Goal: Book appointment/travel/reservation

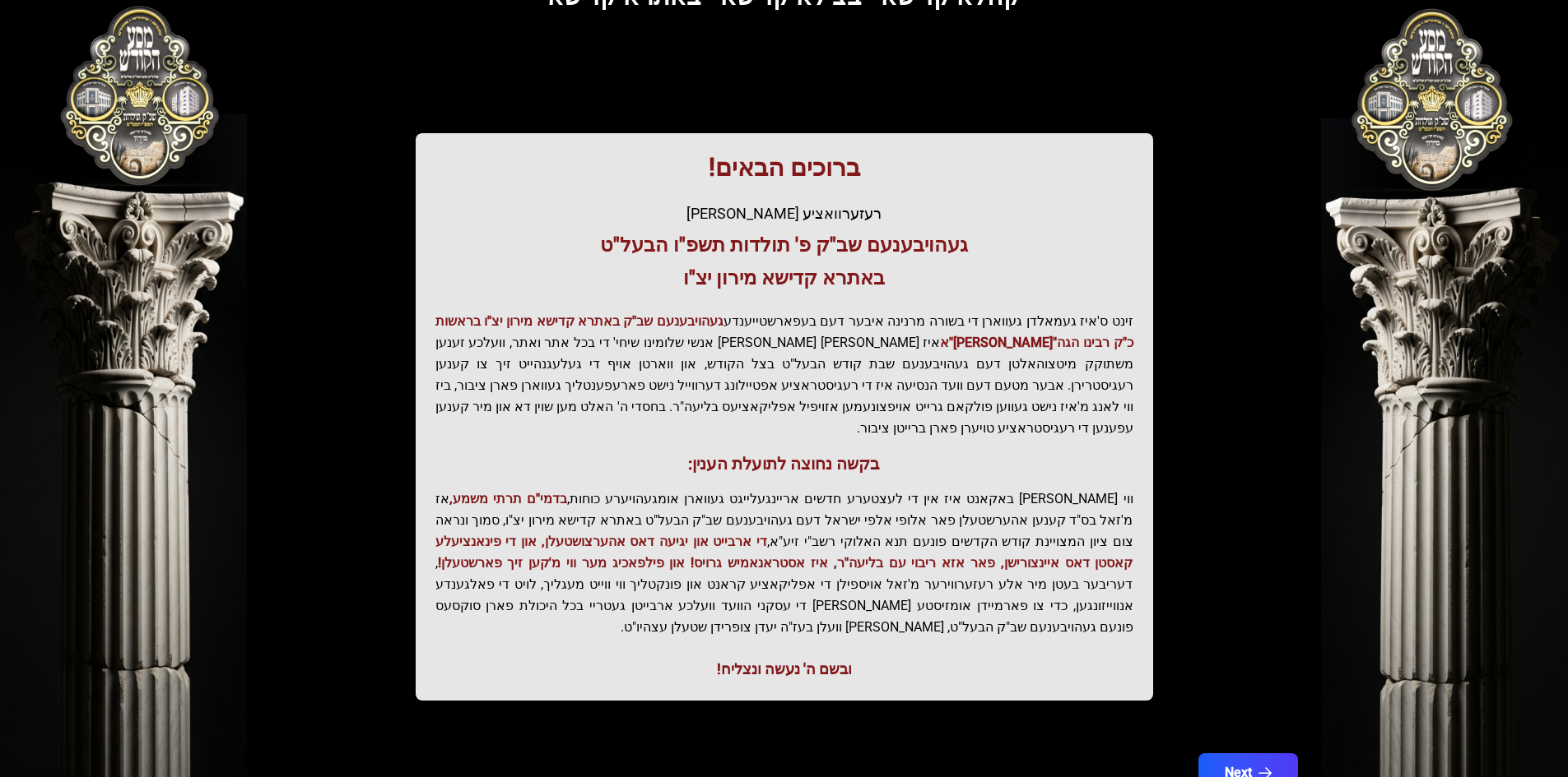
scroll to position [175, 0]
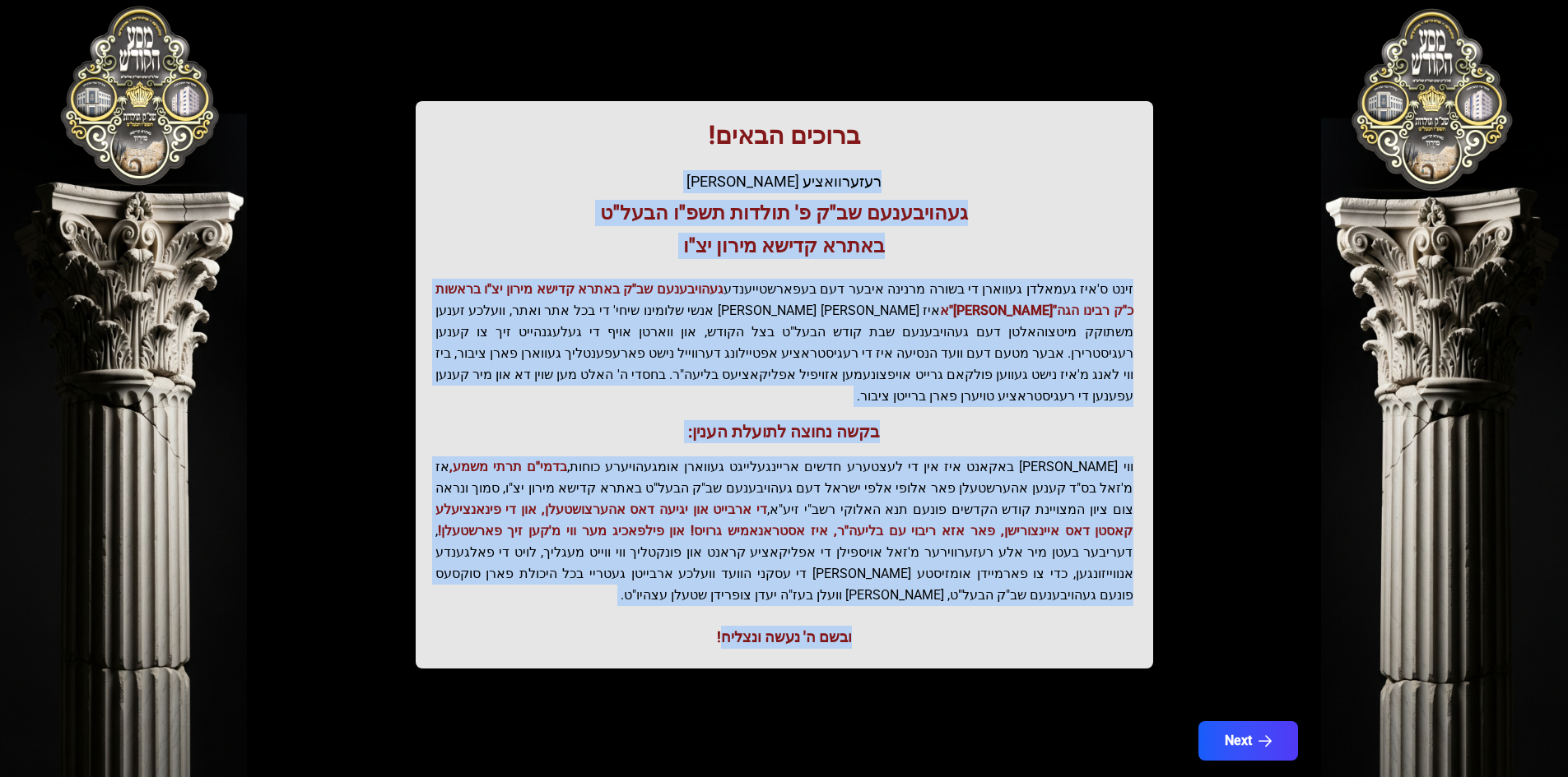
drag, startPoint x: 721, startPoint y: 594, endPoint x: 874, endPoint y: 278, distance: 351.1
click at [926, 195] on div "ברוכים הבאים! רעזערוואציע אפטיילונג פונעם געהויבענעם שב"ק פ' תולדות תשפ"ו הבעל"…" at bounding box center [784, 385] width 737 height 568
click at [814, 323] on p "זינט ס'איז געמאלדן געווארן די בשורה מרנינה איבער דעם בעפארשטייענדע געהויבענעם ש…" at bounding box center [784, 343] width 698 height 128
drag, startPoint x: 711, startPoint y: 597, endPoint x: 899, endPoint y: 131, distance: 502.5
click at [898, 130] on div "ברוכים הבאים! רעזערוואציע אפטיילונג פונעם געהויבענעם שב"ק פ' תולדות תשפ"ו הבעל"…" at bounding box center [784, 385] width 737 height 568
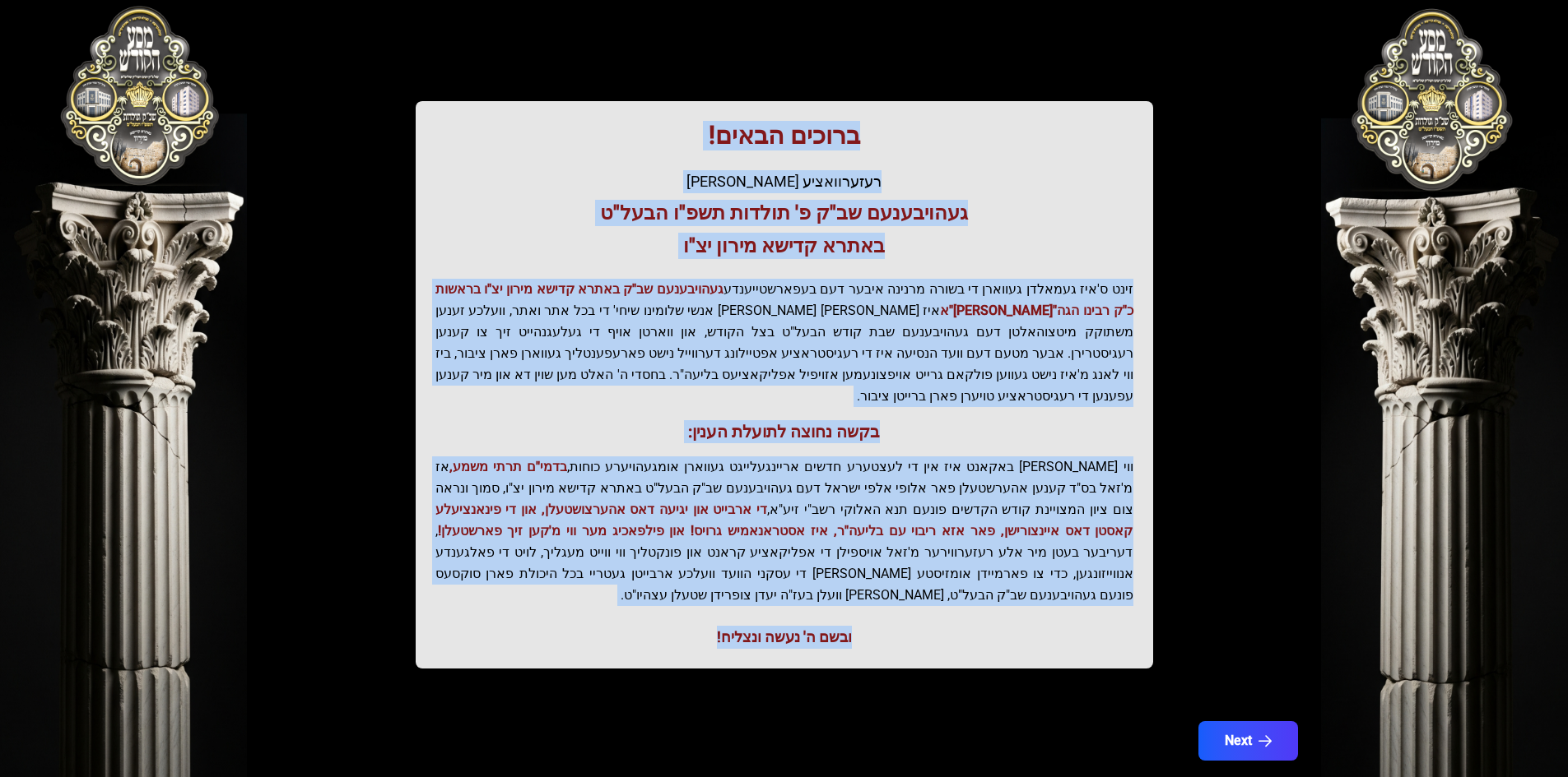
click at [812, 240] on h3 "באתרא קדישא מירון יצ"ו" at bounding box center [784, 246] width 698 height 26
drag, startPoint x: 782, startPoint y: 126, endPoint x: 704, endPoint y: 605, distance: 485.3
click at [704, 605] on div "ברוכים הבאים! רעזערוואציע אפטיילונג פונעם געהויבענעם שב"ק פ' תולדות תשפ"ו הבעל"…" at bounding box center [784, 385] width 737 height 568
click at [650, 363] on p "זינט ס'איז געמאלדן געווארן די בשורה מרנינה איבער דעם בעפארשטייענדע געהויבענעם ש…" at bounding box center [784, 343] width 698 height 128
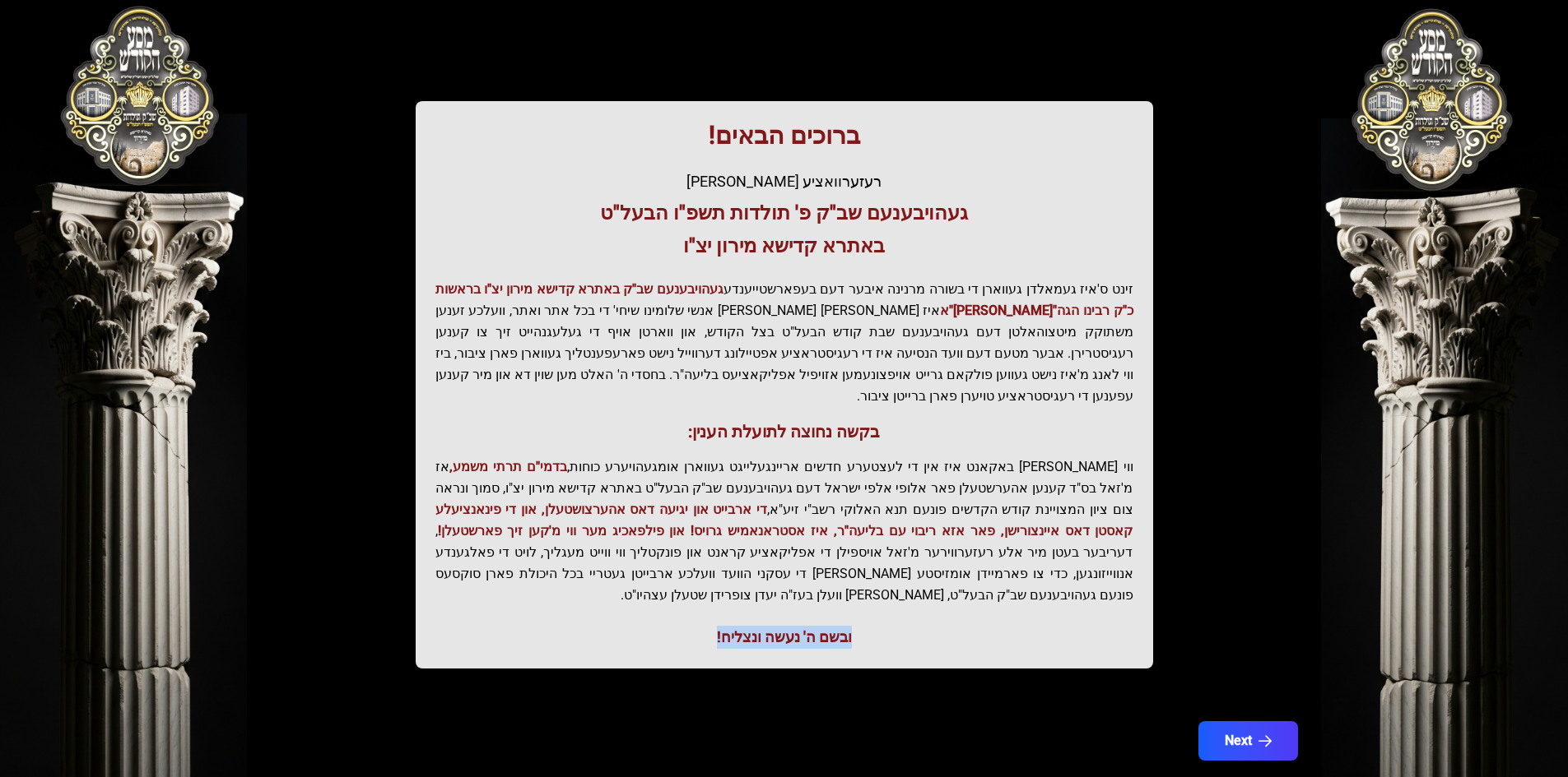
drag, startPoint x: 704, startPoint y: 585, endPoint x: 852, endPoint y: 447, distance: 202.4
click at [895, 565] on div "ברוכים הבאים! רעזערוואציע אפטיילונג פונעם געהויבענעם שב"ק פ' תולדות תשפ"ו הבעל"…" at bounding box center [784, 385] width 737 height 568
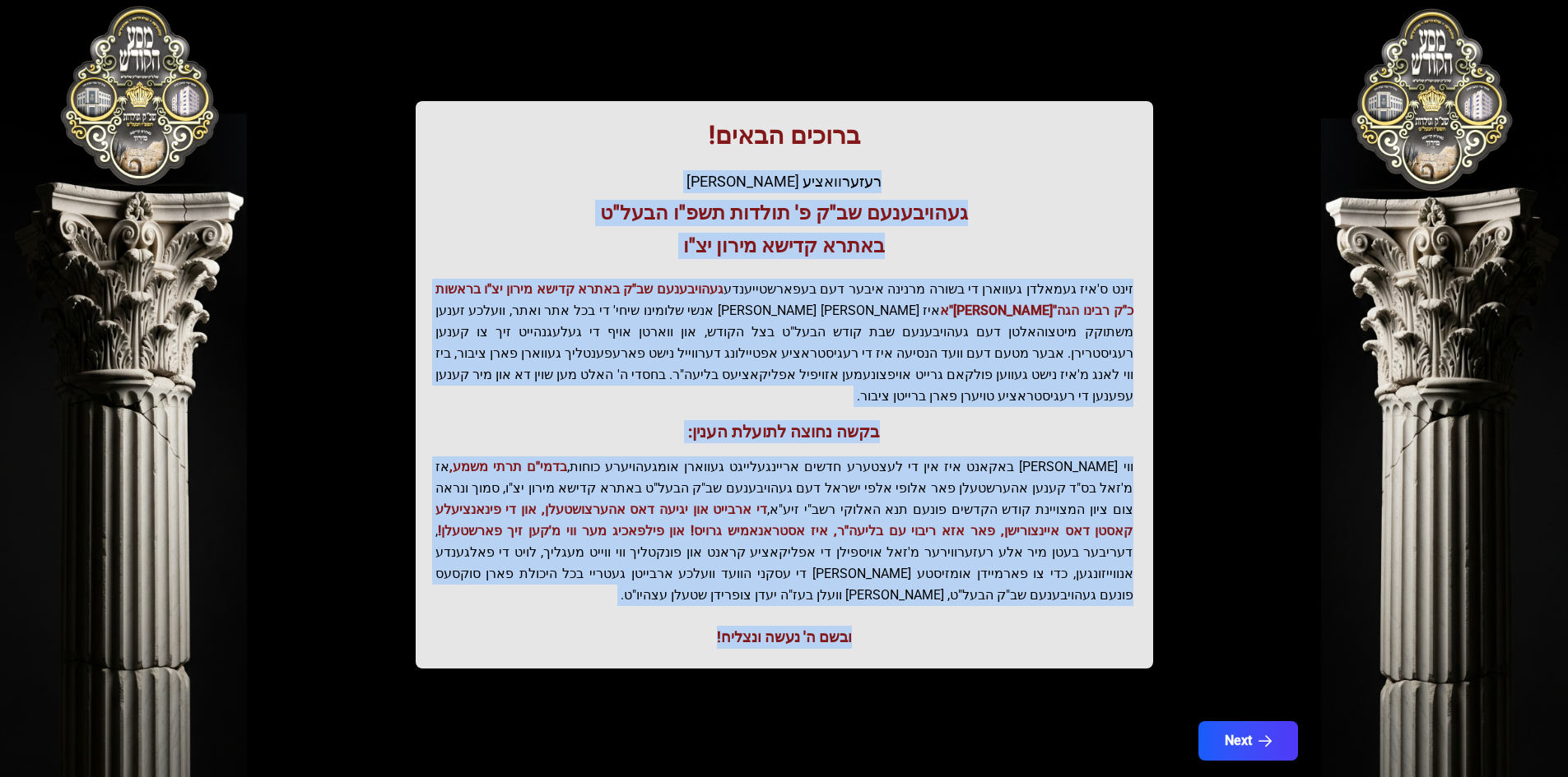
drag, startPoint x: 688, startPoint y: 125, endPoint x: 701, endPoint y: 528, distance: 403.2
click at [683, 595] on div "ברוכים הבאים! רעזערוואציע אפטיילונג פונעם געהויבענעם שב"ק פ' תולדות תשפ"ו הבעל"…" at bounding box center [784, 385] width 737 height 568
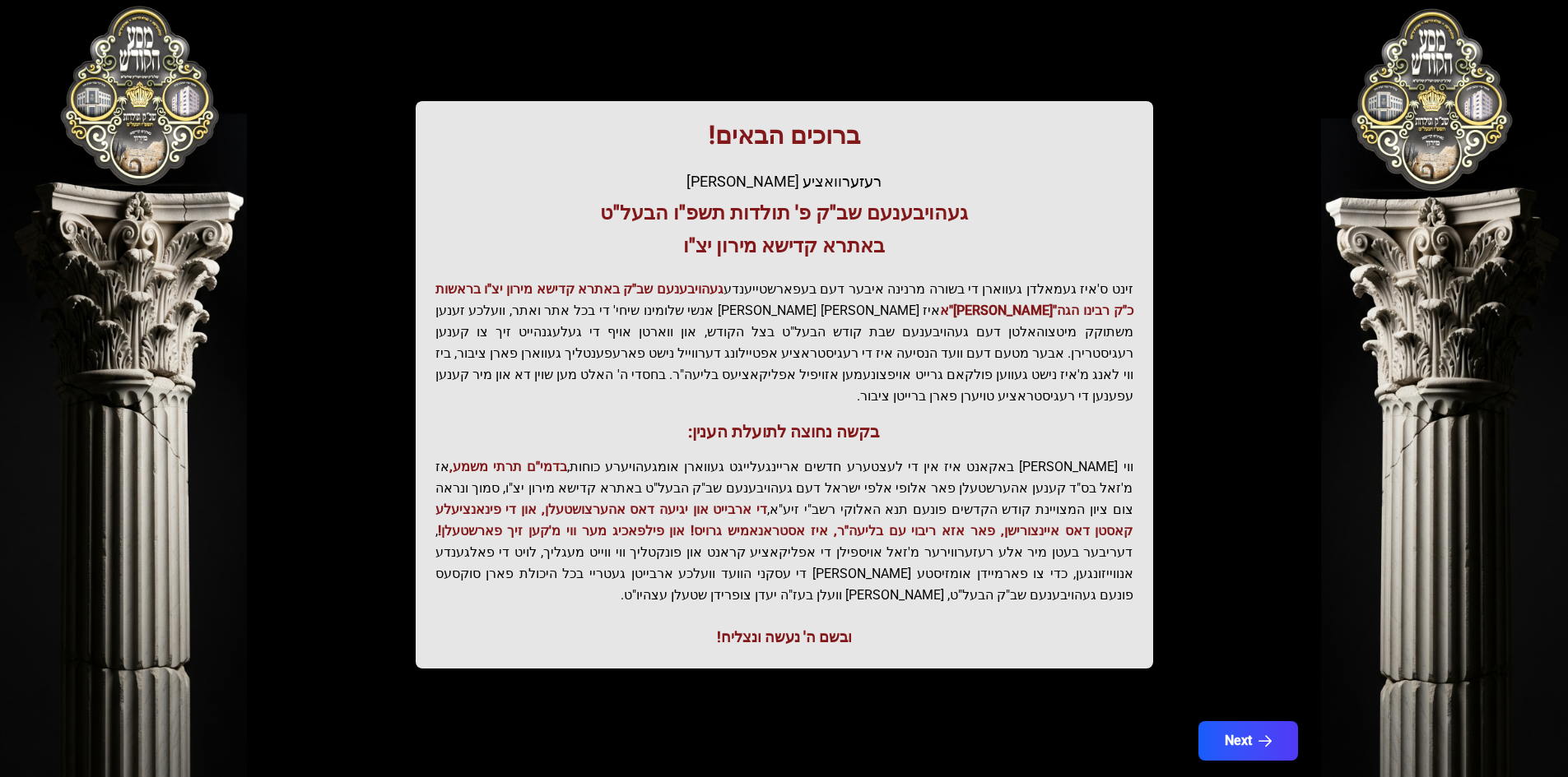
click at [786, 143] on h1 "ברוכים הבאים!" at bounding box center [784, 136] width 698 height 30
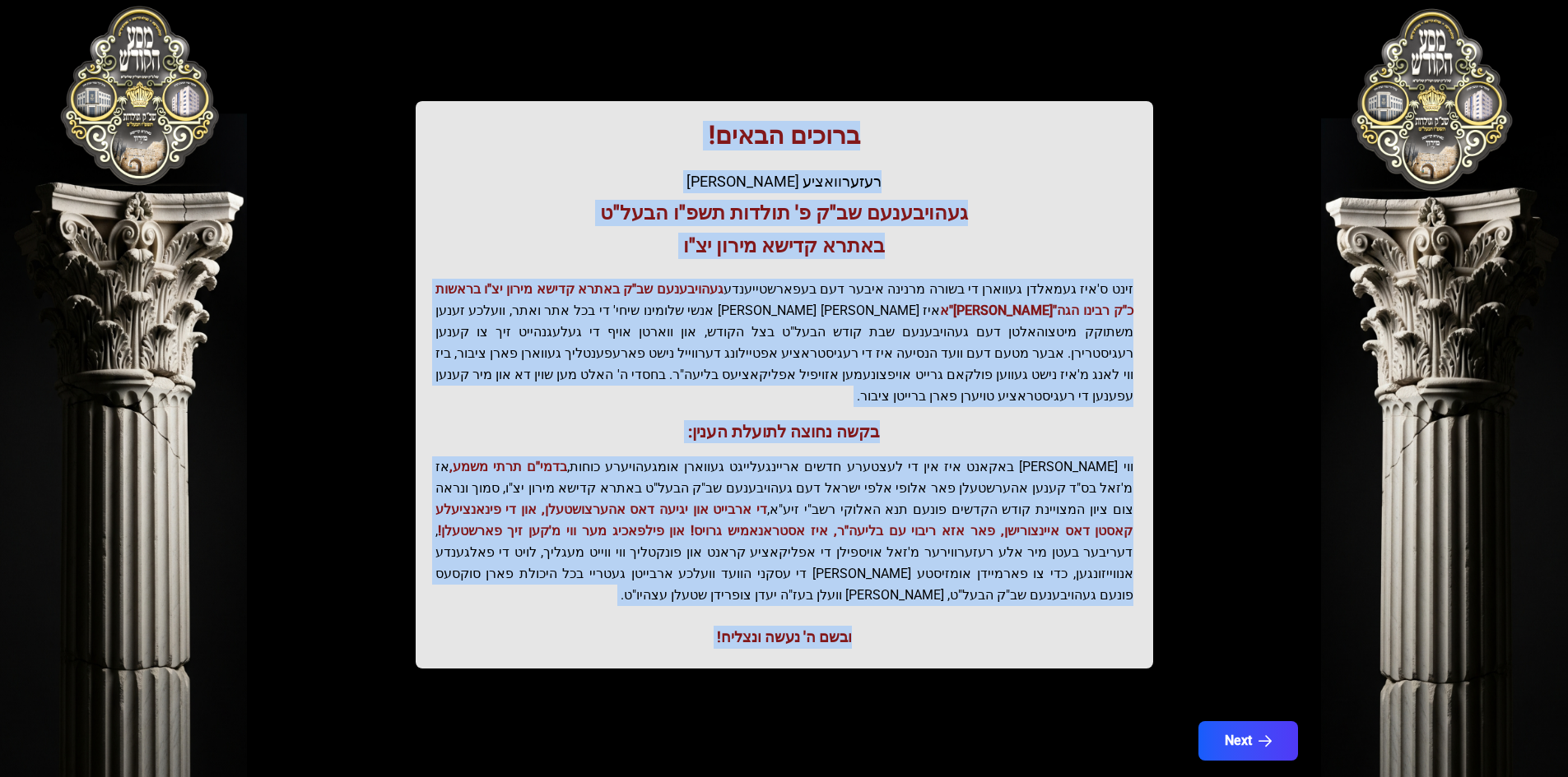
drag, startPoint x: 786, startPoint y: 143, endPoint x: 725, endPoint y: 592, distance: 453.1
click at [725, 592] on div "ברוכים הבאים! רעזערוואציע אפטיילונג פונעם געהויבענעם שב"ק פ' תולדות תשפ"ו הבעל"…" at bounding box center [784, 385] width 737 height 568
